Goal: Find specific page/section: Find specific page/section

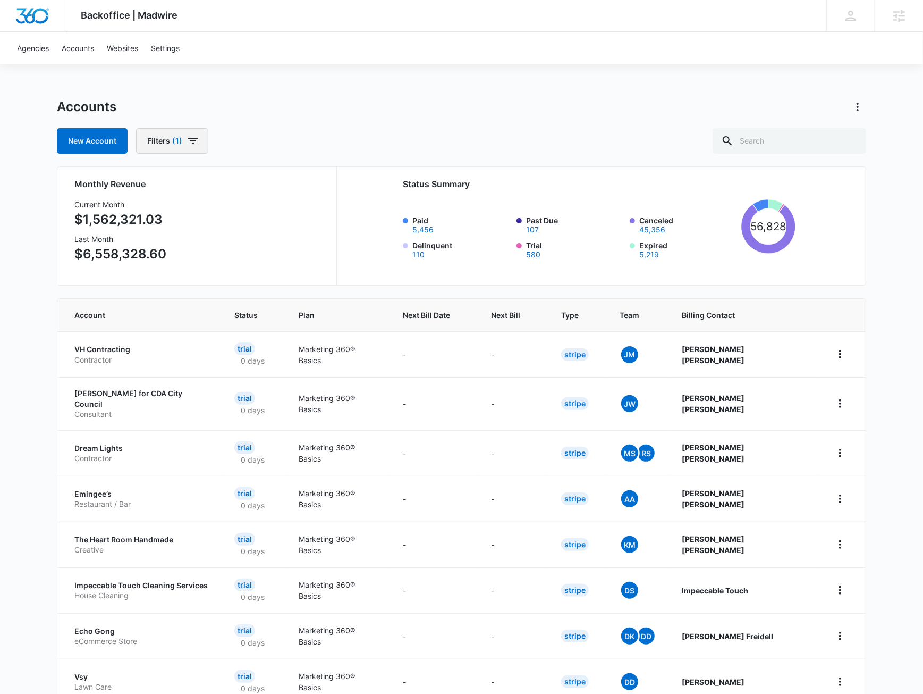
click at [166, 134] on button "Filters (1)" at bounding box center [172, 141] width 72 height 26
click at [267, 206] on icon "Show Billing Status filters" at bounding box center [262, 207] width 13 height 13
click at [157, 217] on icon at bounding box center [155, 215] width 10 height 10
click at [149, 215] on input "Paid" at bounding box center [149, 215] width 1 height 1
checkbox input "true"
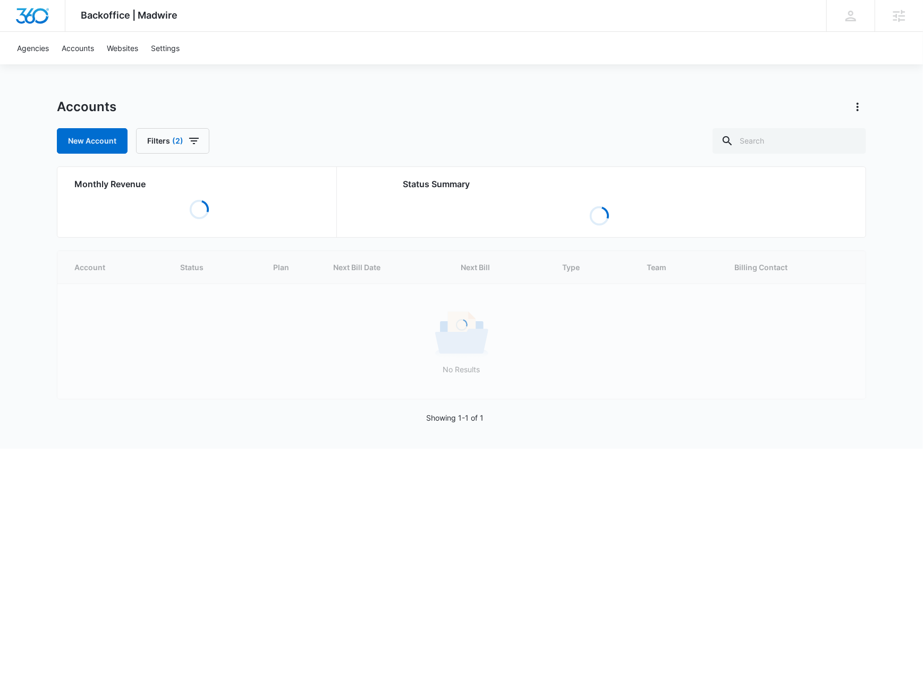
click at [289, 119] on div "Accounts New Account Filters (2)" at bounding box center [461, 125] width 809 height 55
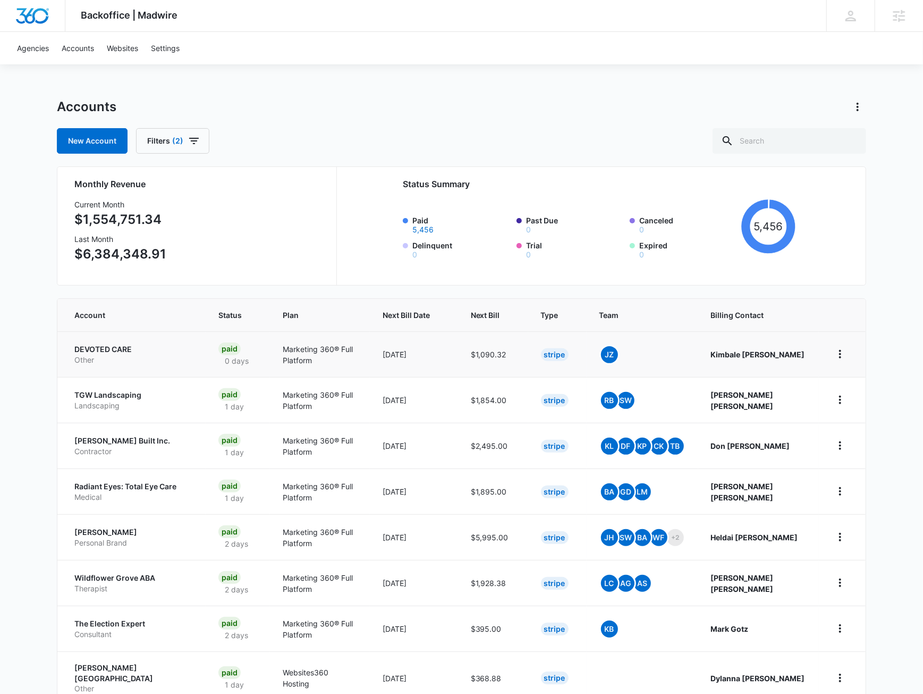
click at [184, 342] on td "DEVOTED CARE Other" at bounding box center [131, 354] width 148 height 46
click at [165, 352] on p "DEVOTED CARE" at bounding box center [133, 349] width 119 height 11
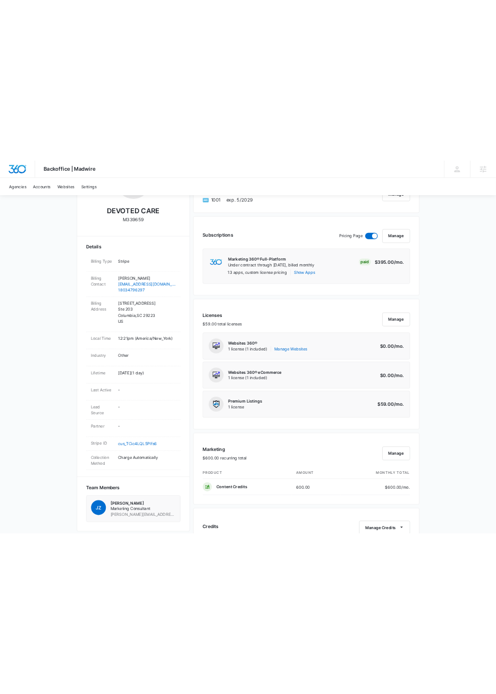
scroll to position [153, 0]
